Goal: Transaction & Acquisition: Purchase product/service

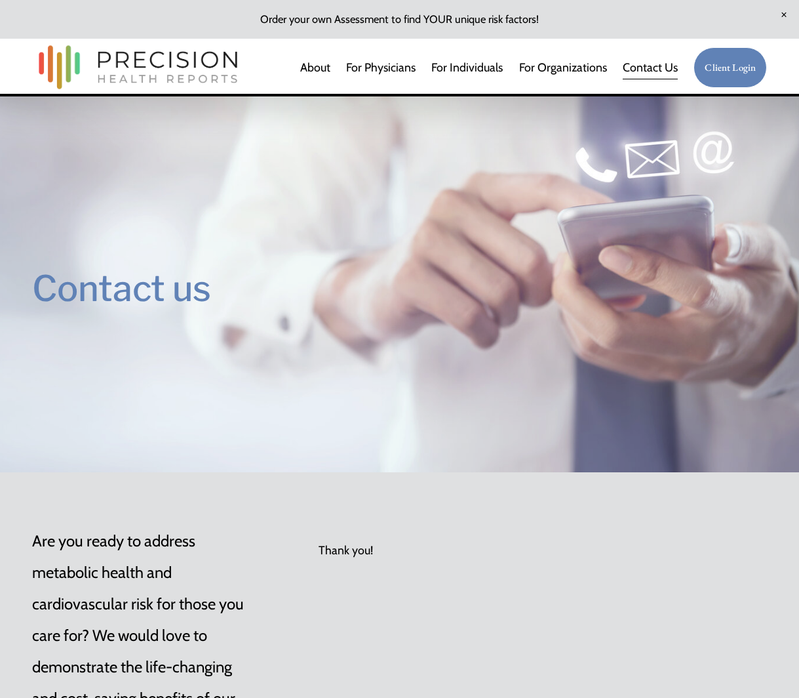
scroll to position [31, 0]
click at [392, 66] on link "For Physicians" at bounding box center [381, 67] width 70 height 26
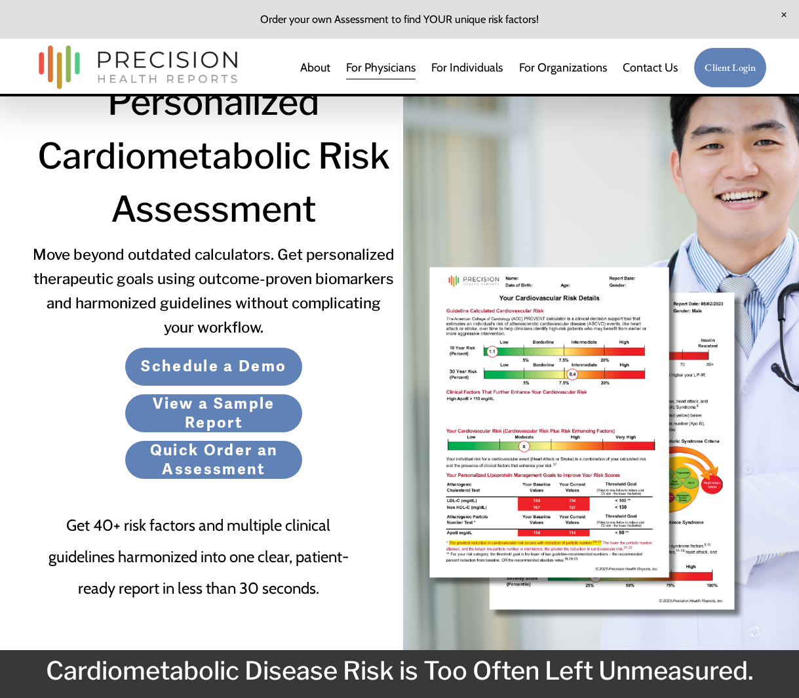
scroll to position [170, 0]
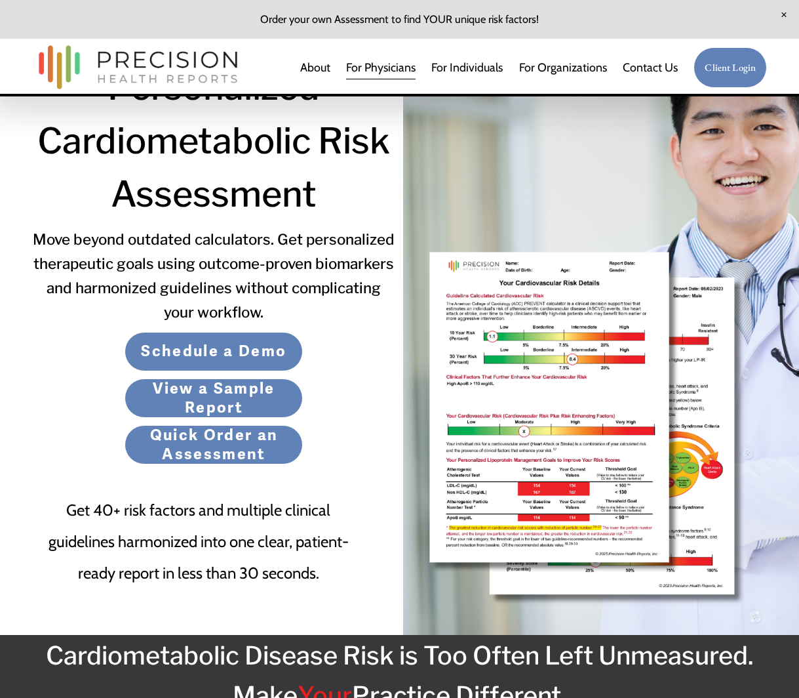
click at [258, 403] on link "View a Sample Report" at bounding box center [214, 397] width 178 height 39
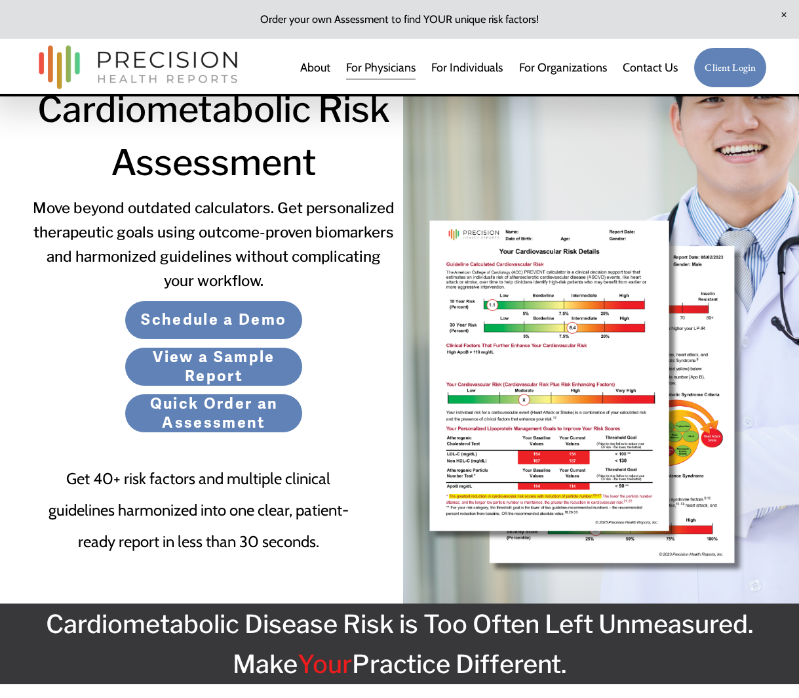
scroll to position [0, 0]
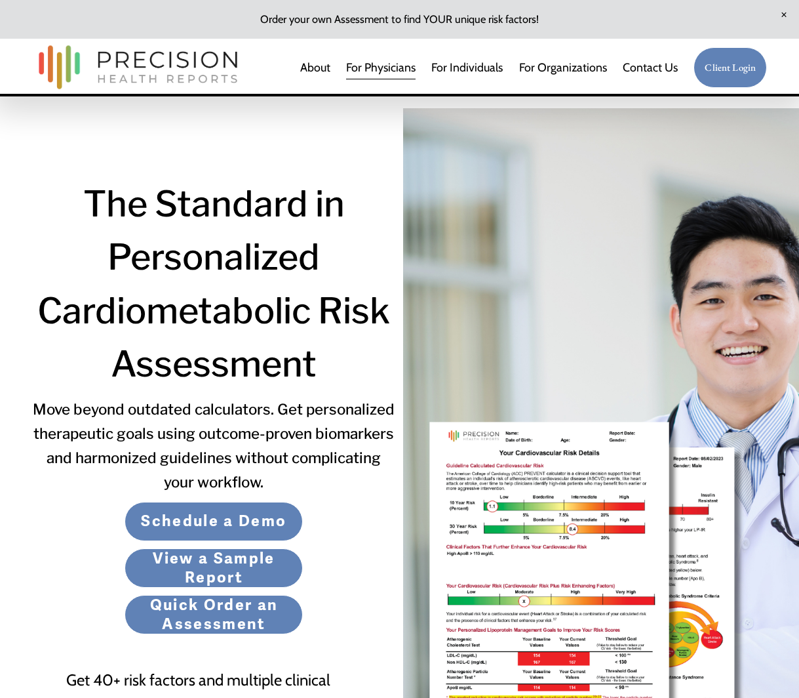
click at [469, 64] on link "For Individuals" at bounding box center [467, 67] width 71 height 26
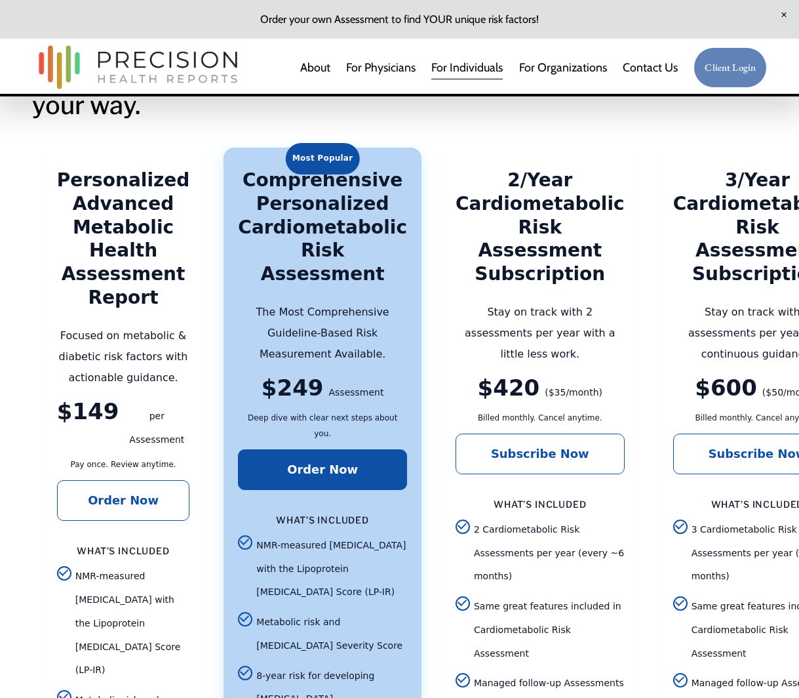
scroll to position [2156, 0]
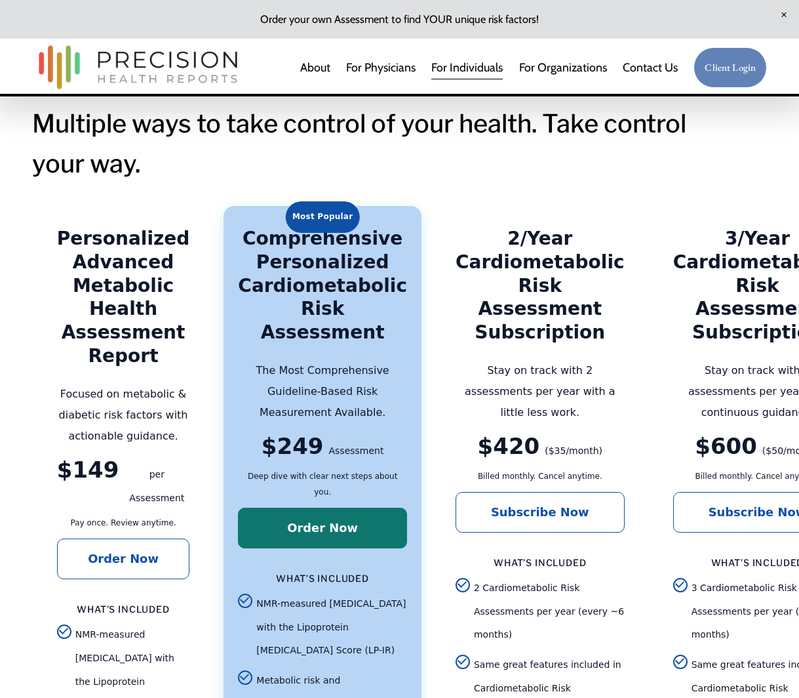
click at [297, 508] on link "Order Now" at bounding box center [322, 528] width 169 height 41
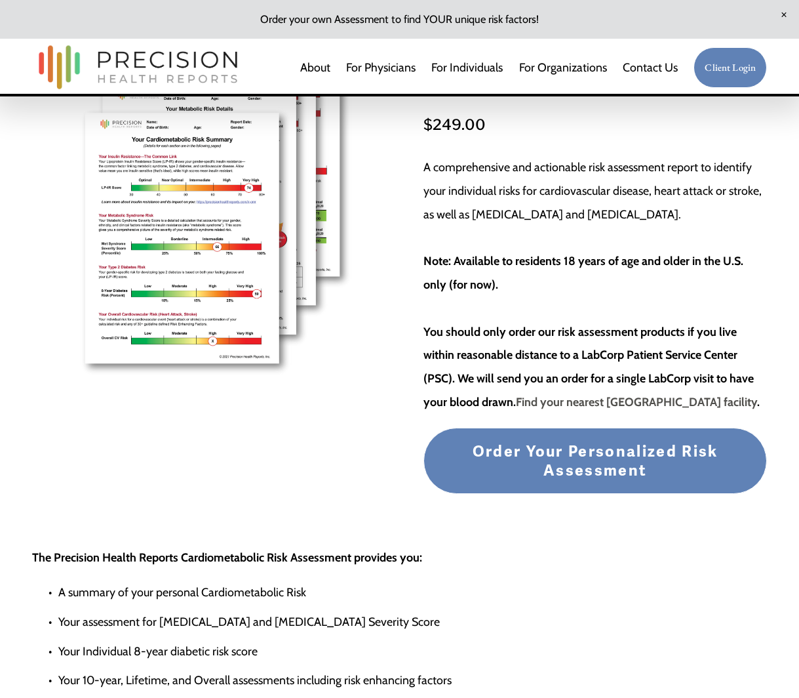
scroll to position [172, 0]
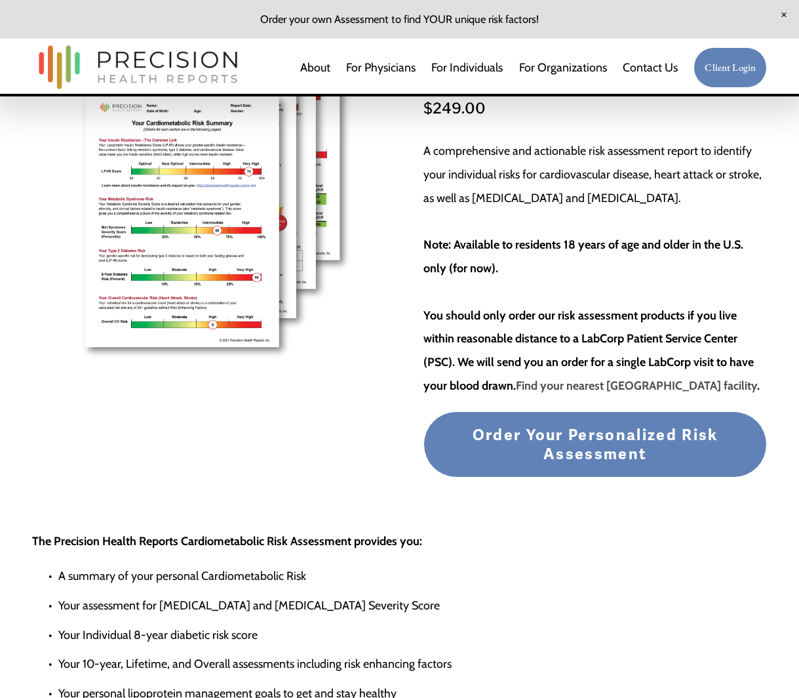
click at [584, 383] on strong "Find your nearest LabCorp facility" at bounding box center [636, 385] width 241 height 14
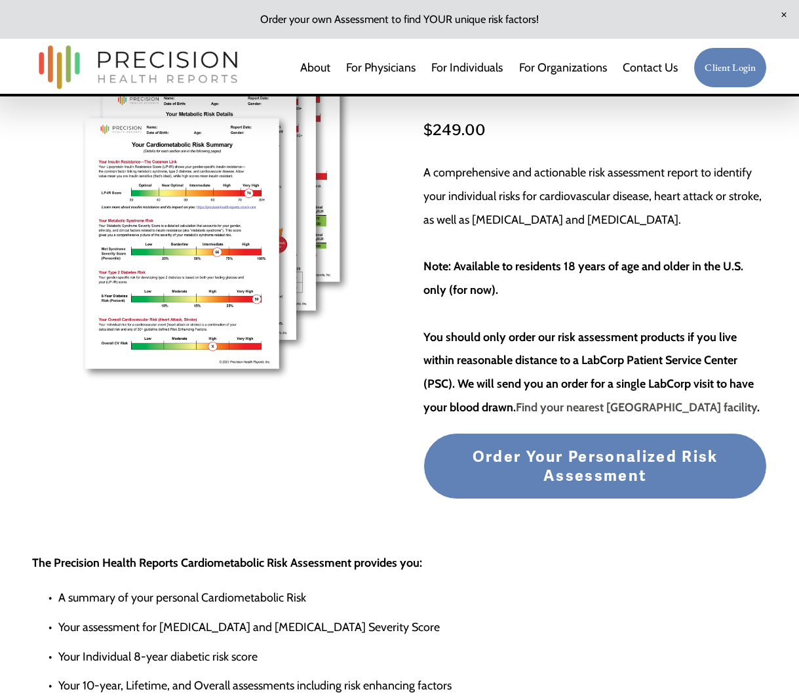
scroll to position [159, 0]
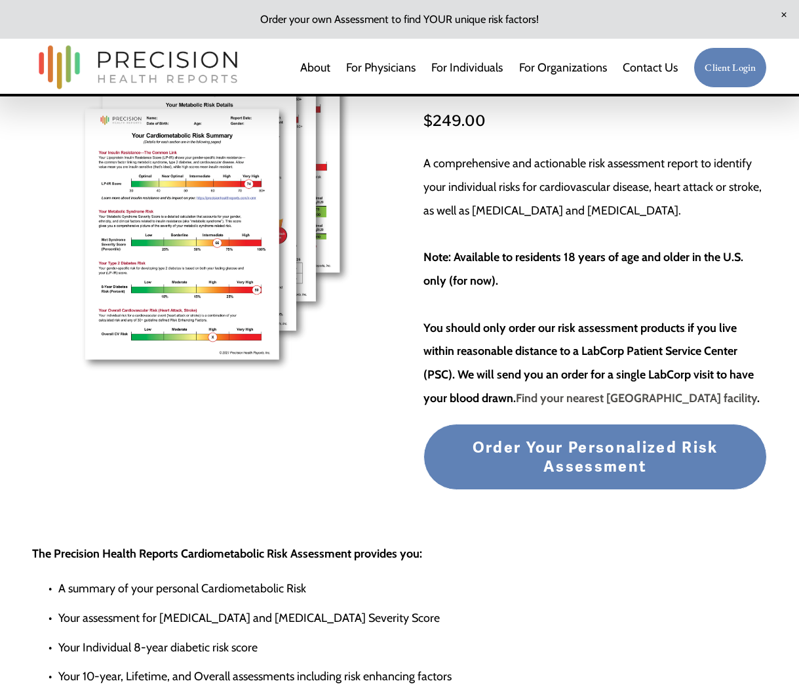
click at [611, 400] on strong "Find your nearest LabCorp facility" at bounding box center [636, 398] width 241 height 14
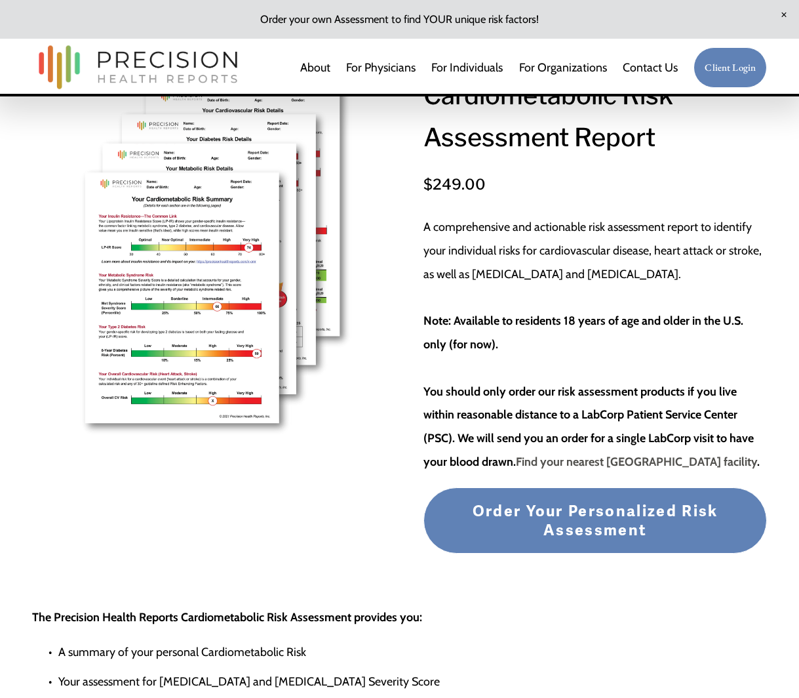
scroll to position [87, 0]
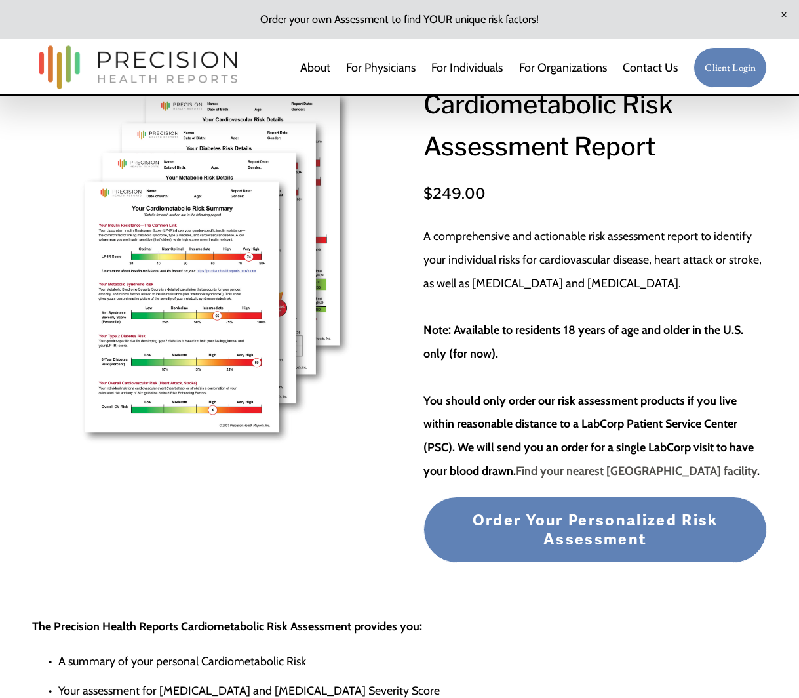
click at [222, 235] on div "Image 1 of 1" at bounding box center [216, 267] width 368 height 368
